Goal: Register for event/course

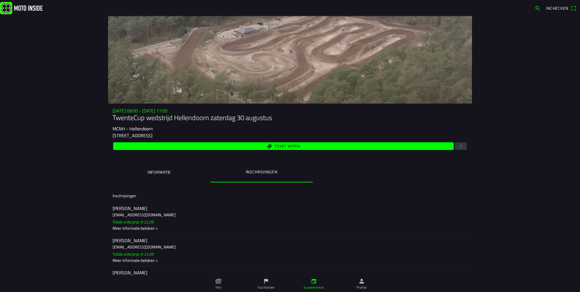
click at [170, 172] on button "Informatie" at bounding box center [159, 171] width 102 height 19
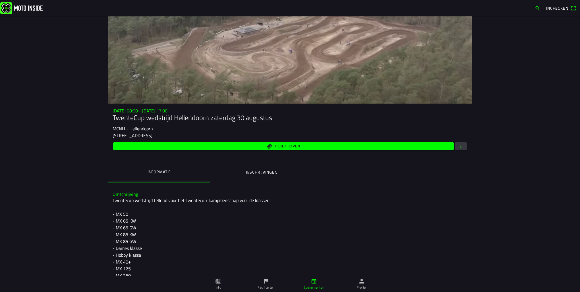
drag, startPoint x: 257, startPoint y: 177, endPoint x: 246, endPoint y: 178, distance: 11.7
click at [257, 177] on button "Inschrijvingen" at bounding box center [261, 171] width 102 height 19
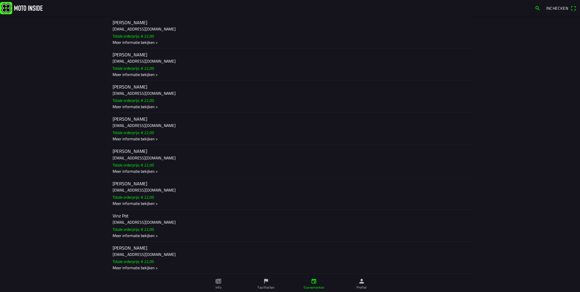
scroll to position [288, 0]
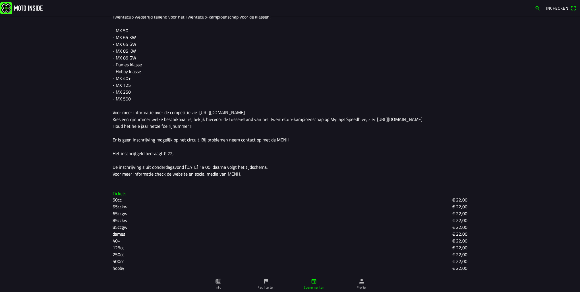
scroll to position [48, 0]
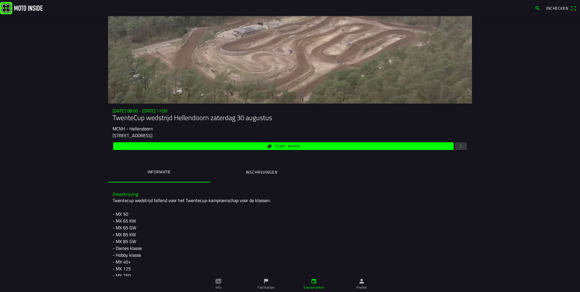
click at [269, 170] on ion-label "Inschrijvingen" at bounding box center [262, 172] width 32 height 6
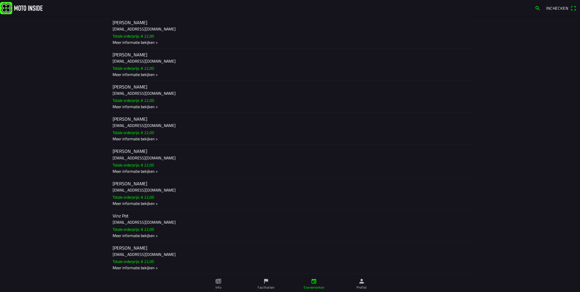
scroll to position [288, 0]
